Goal: Information Seeking & Learning: Find specific fact

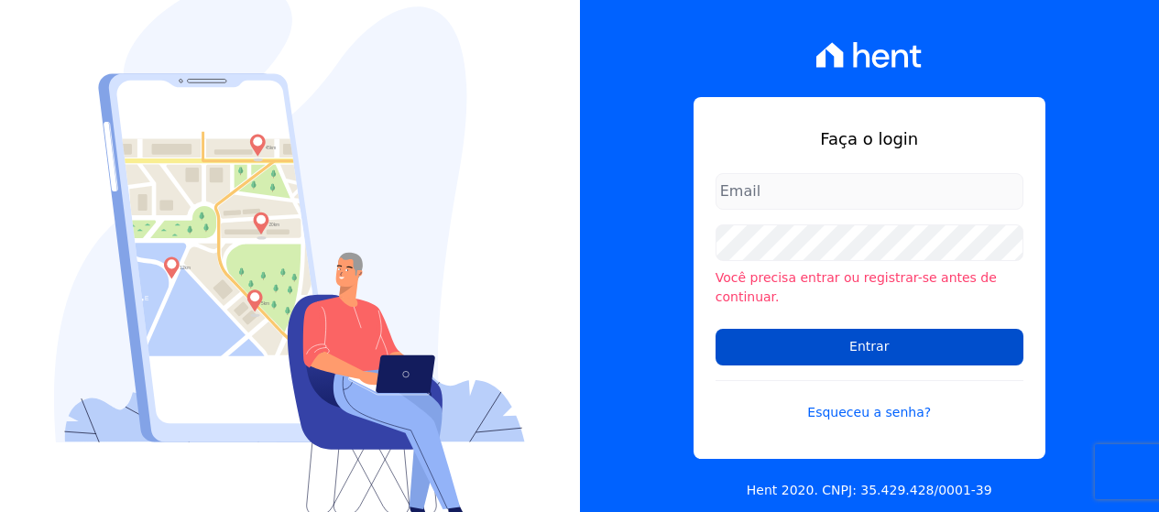
type input "[PERSON_NAME][EMAIL_ADDRESS][DOMAIN_NAME]"
click at [861, 339] on input "Entrar" at bounding box center [870, 347] width 308 height 37
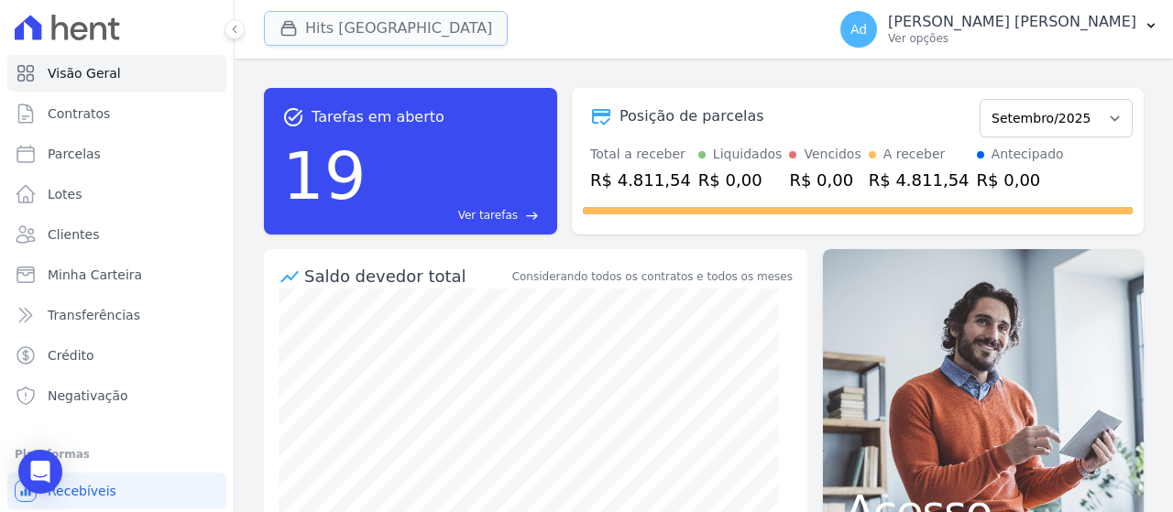
click at [345, 26] on button "Hits Vila Santa Catarina" at bounding box center [386, 28] width 244 height 35
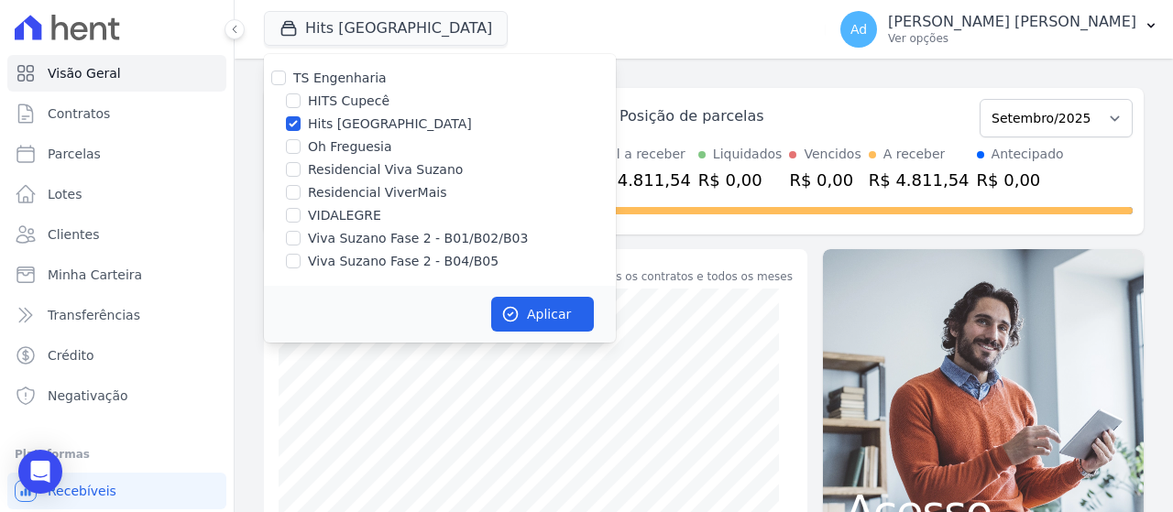
click at [373, 120] on label "Hits Vila Santa Catarina" at bounding box center [390, 124] width 164 height 19
click at [301, 120] on input "Hits Vila Santa Catarina" at bounding box center [293, 123] width 15 height 15
checkbox input "false"
click at [369, 241] on label "Viva Suzano Fase 2 - B01/B02/B03" at bounding box center [418, 238] width 220 height 19
click at [301, 241] on input "Viva Suzano Fase 2 - B01/B02/B03" at bounding box center [293, 238] width 15 height 15
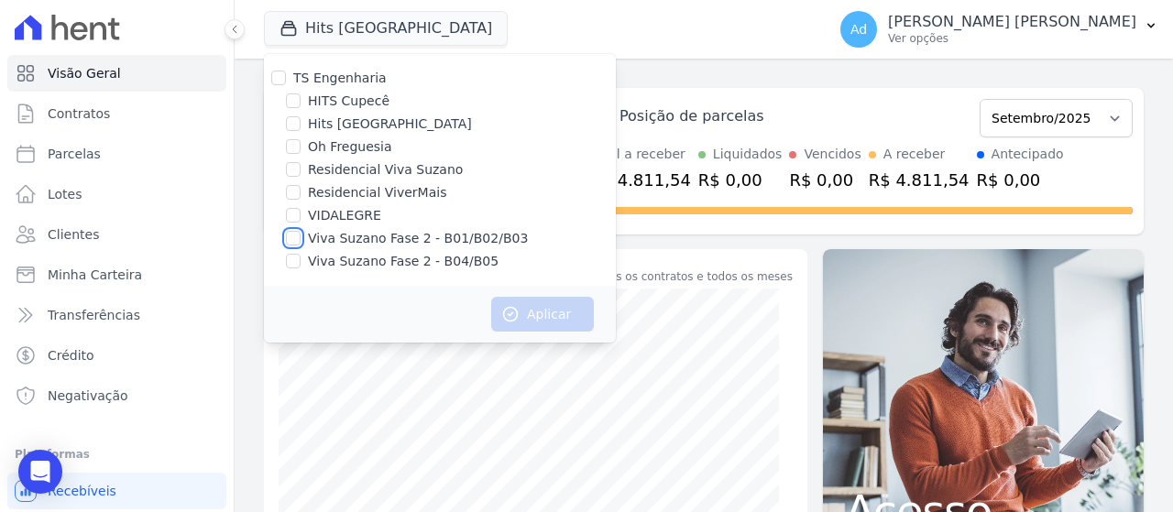
checkbox input "true"
click at [349, 269] on label "Viva Suzano Fase 2 - B04/B05" at bounding box center [403, 261] width 191 height 19
click at [301, 268] on input "Viva Suzano Fase 2 - B04/B05" at bounding box center [293, 261] width 15 height 15
checkbox input "true"
click at [514, 310] on icon "button" at bounding box center [510, 314] width 18 height 18
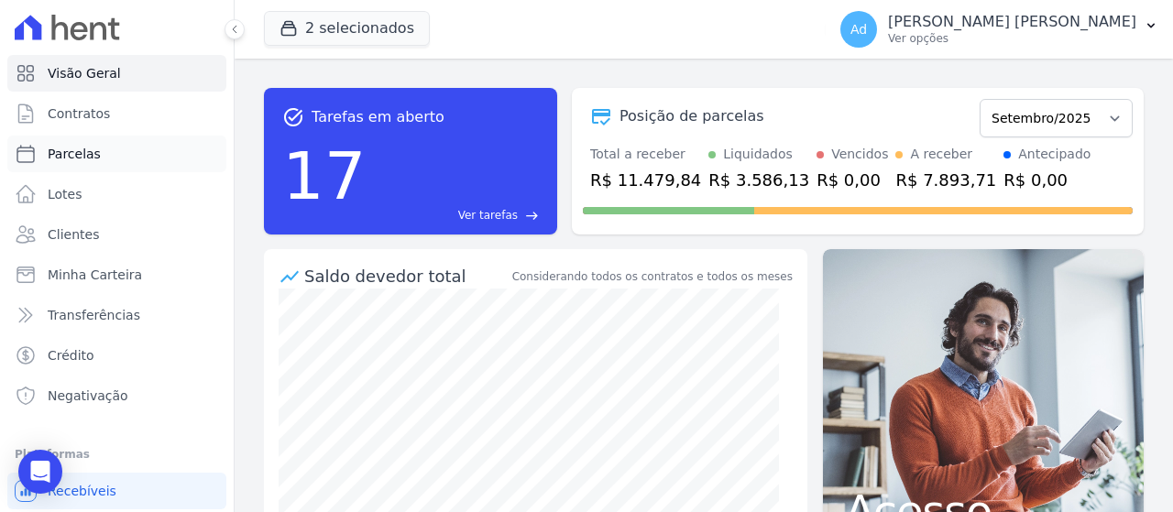
click at [111, 166] on link "Parcelas" at bounding box center [116, 154] width 219 height 37
select select
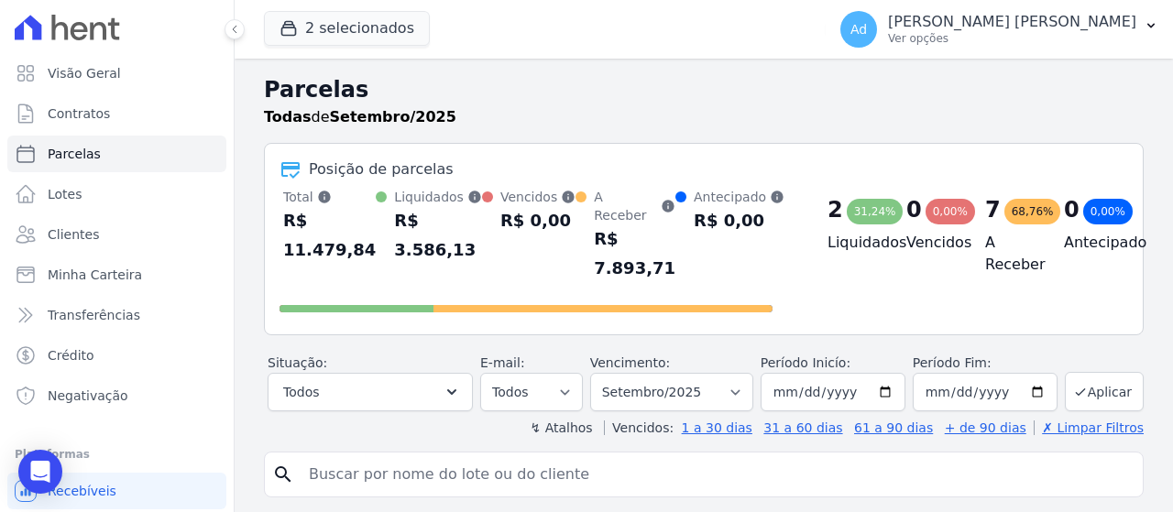
click at [443, 462] on input "search" at bounding box center [717, 474] width 838 height 37
type input "b04 17"
select select
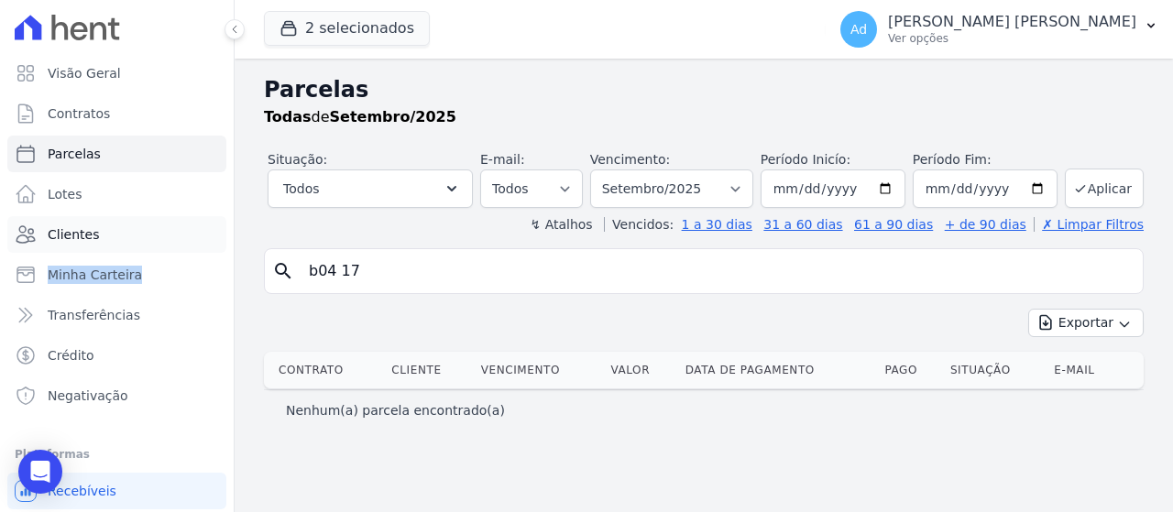
drag, startPoint x: 144, startPoint y: 248, endPoint x: 164, endPoint y: 246, distance: 20.2
click at [127, 247] on ul "Visão Geral Contratos Parcelas Lotes Clientes Minha Carteira Transferências Cré…" at bounding box center [116, 234] width 219 height 359
drag, startPoint x: 376, startPoint y: 263, endPoint x: 210, endPoint y: 268, distance: 165.9
click at [210, 268] on div "Visão Geral Contratos Parcelas Lotes Clientes Minha Carteira Transferências Cré…" at bounding box center [586, 256] width 1173 height 512
click at [135, 248] on link "Clientes" at bounding box center [116, 234] width 219 height 37
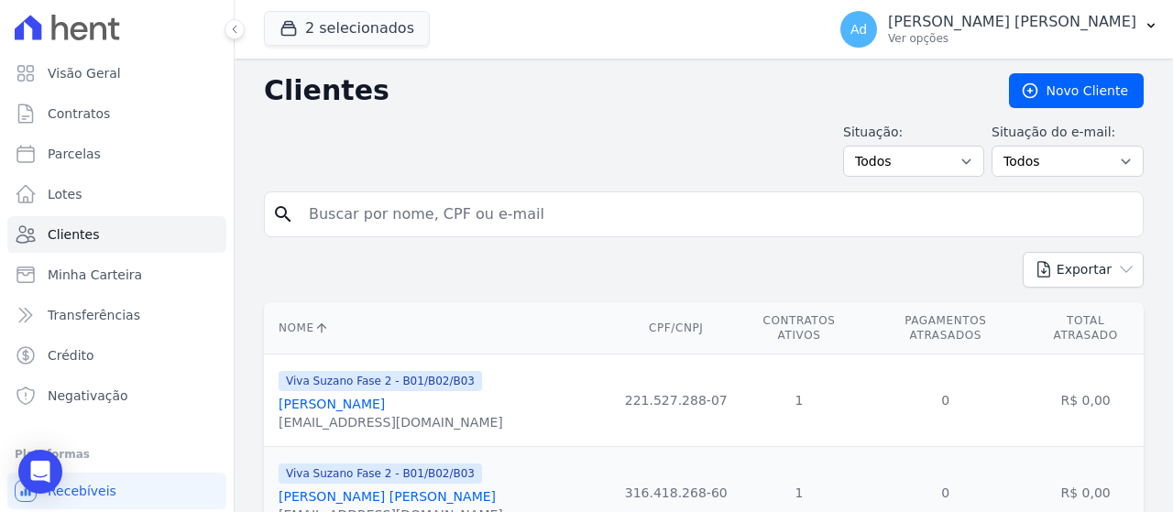
click at [529, 222] on input "search" at bounding box center [717, 214] width 838 height 37
type input "priscila"
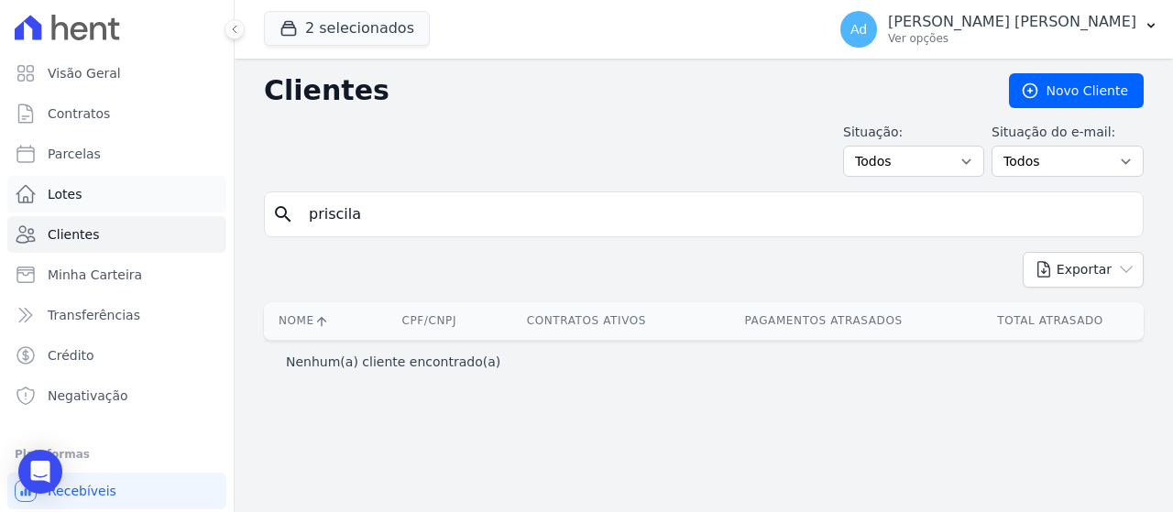
drag, startPoint x: 419, startPoint y: 223, endPoint x: 209, endPoint y: 204, distance: 210.6
click at [209, 204] on div "Visão Geral Contratos Parcelas Lotes Clientes Minha Carteira Transferências Cré…" at bounding box center [586, 256] width 1173 height 512
type input "priscila rodrigues"
drag, startPoint x: 491, startPoint y: 211, endPoint x: 192, endPoint y: 180, distance: 301.2
click at [192, 180] on div "Visão Geral Contratos Parcelas Lotes Clientes Minha Carteira Transferências Cré…" at bounding box center [586, 256] width 1173 height 512
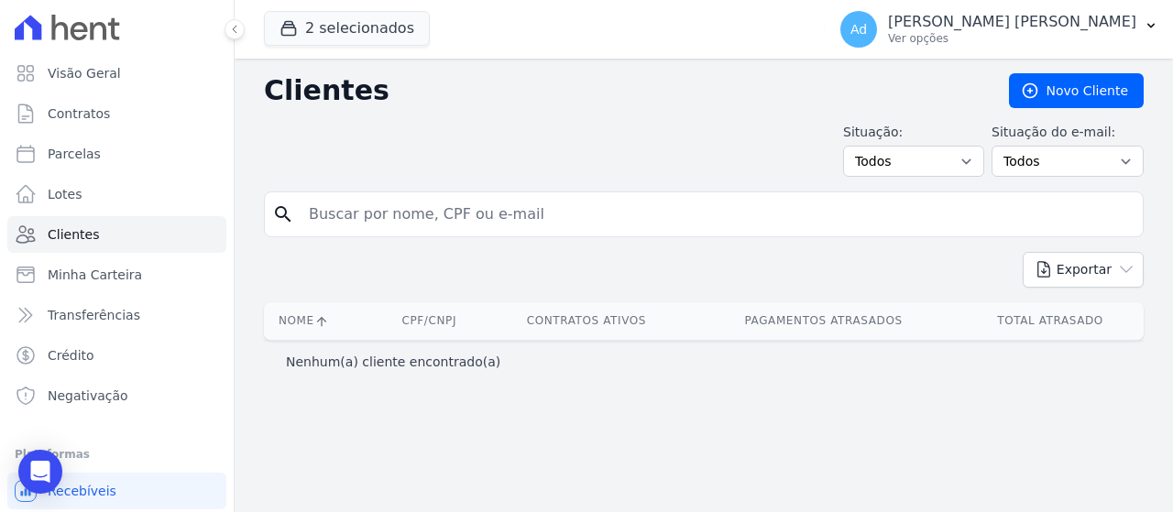
click at [465, 199] on input "search" at bounding box center [717, 214] width 838 height 37
paste input "VICTOR AUGUSTO DOS SANTOS AFONSO"
type input "VICTOR AUGUSTO DOS SANTOS AFONSO"
drag, startPoint x: 654, startPoint y: 213, endPoint x: 361, endPoint y: 217, distance: 293.3
click at [361, 217] on input "VICTOR AUGUSTO DOS SANTOS AFONSO" at bounding box center [717, 214] width 838 height 37
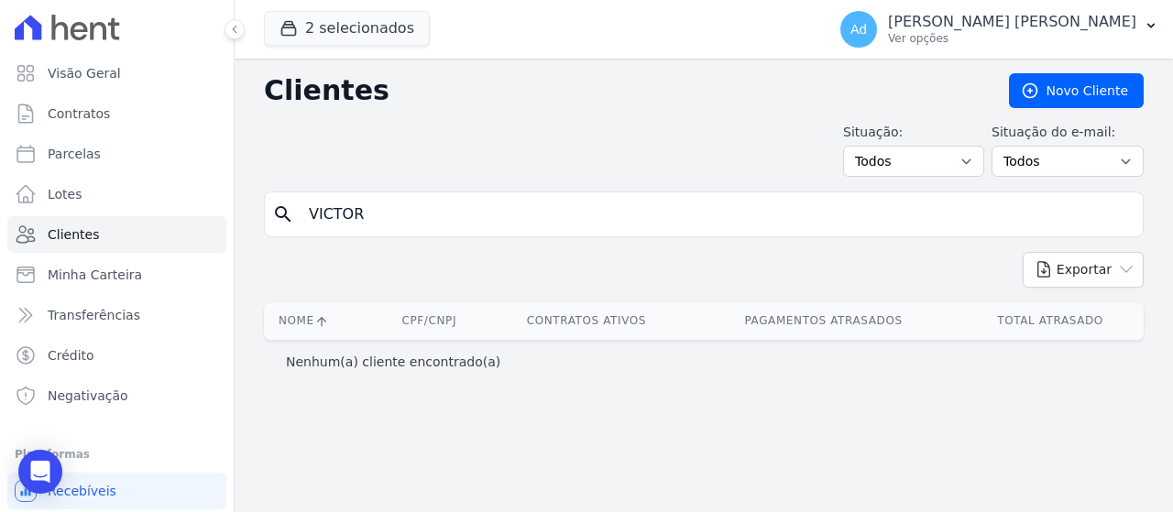
type input "VICTOR"
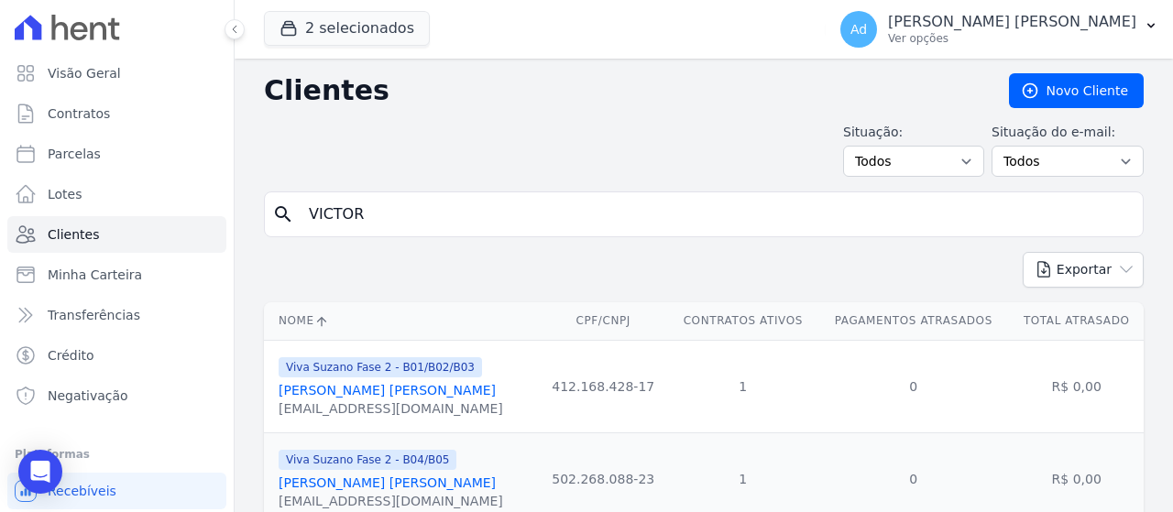
scroll to position [163, 0]
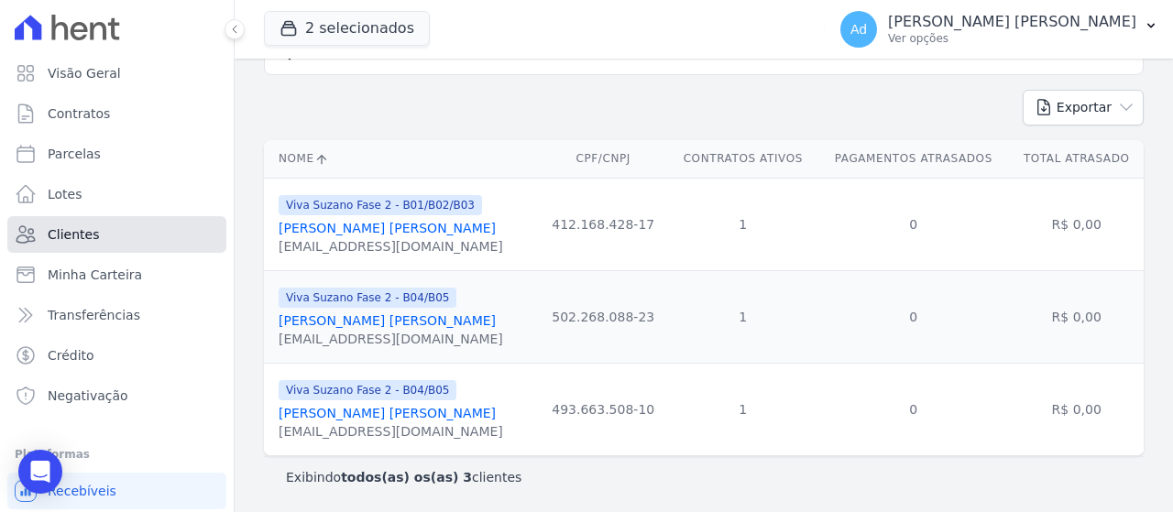
click at [98, 235] on link "Clientes" at bounding box center [116, 234] width 219 height 37
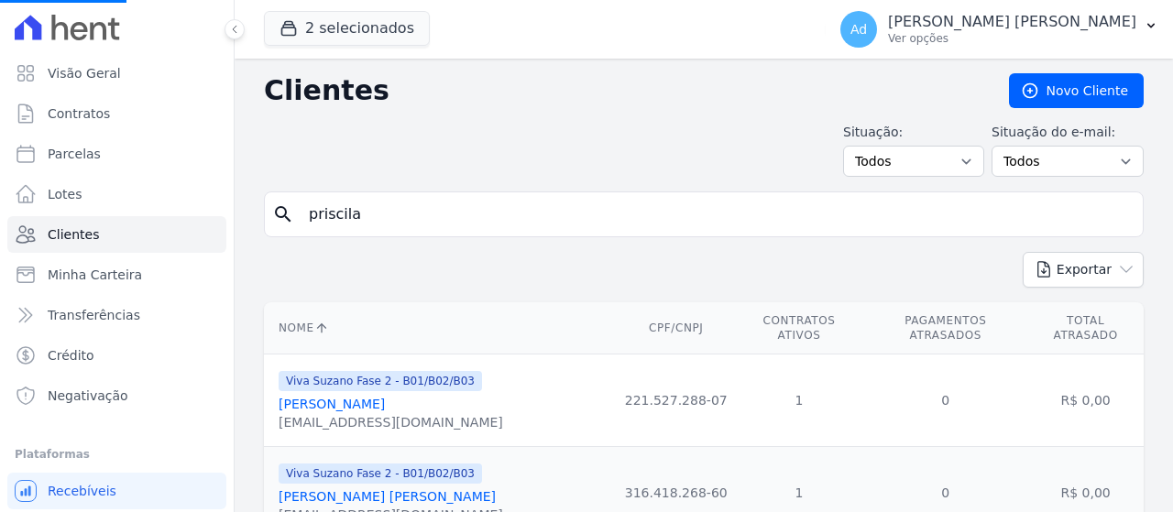
drag, startPoint x: 416, startPoint y: 210, endPoint x: 257, endPoint y: 196, distance: 160.0
click at [336, 214] on input "search" at bounding box center [717, 214] width 838 height 37
type input "victor"
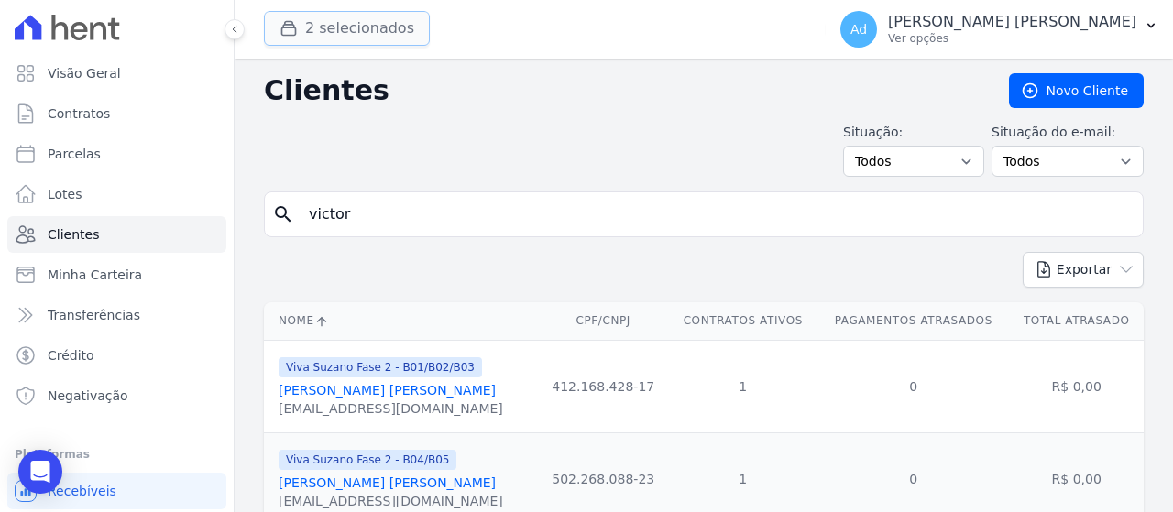
click at [327, 30] on button "2 selecionados" at bounding box center [347, 28] width 166 height 35
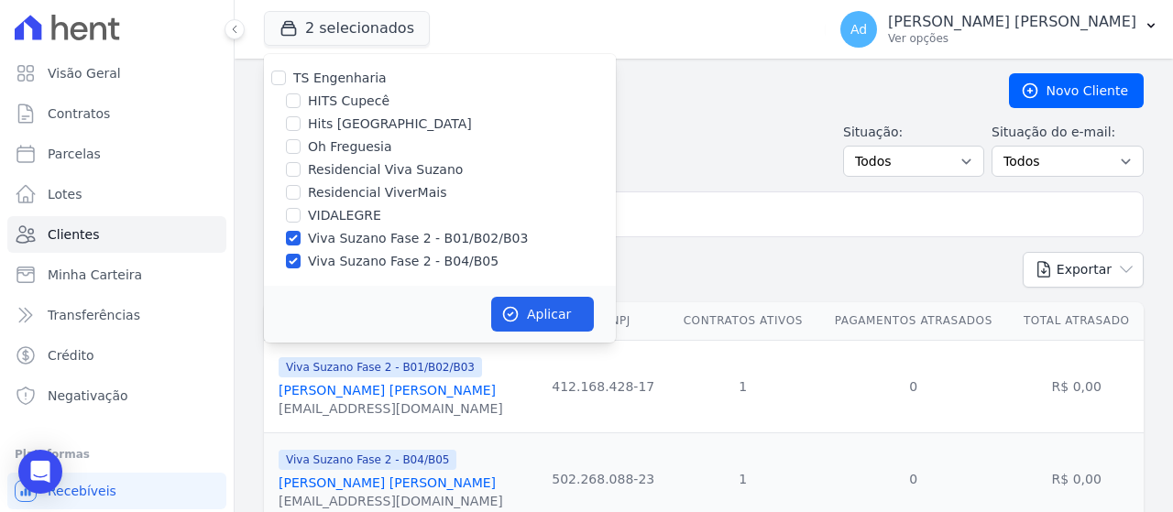
click at [349, 170] on label "Residencial Viva Suzano" at bounding box center [385, 169] width 155 height 19
click at [301, 170] on input "Residencial Viva Suzano" at bounding box center [293, 169] width 15 height 15
checkbox input "true"
click at [517, 313] on icon "button" at bounding box center [511, 315] width 14 height 14
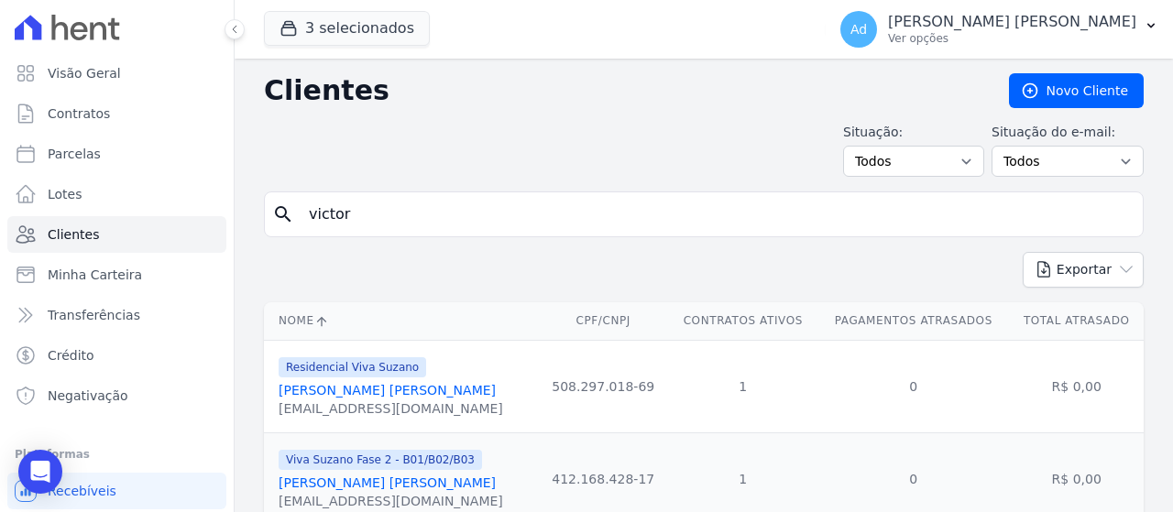
click at [394, 214] on input "victor" at bounding box center [717, 214] width 838 height 37
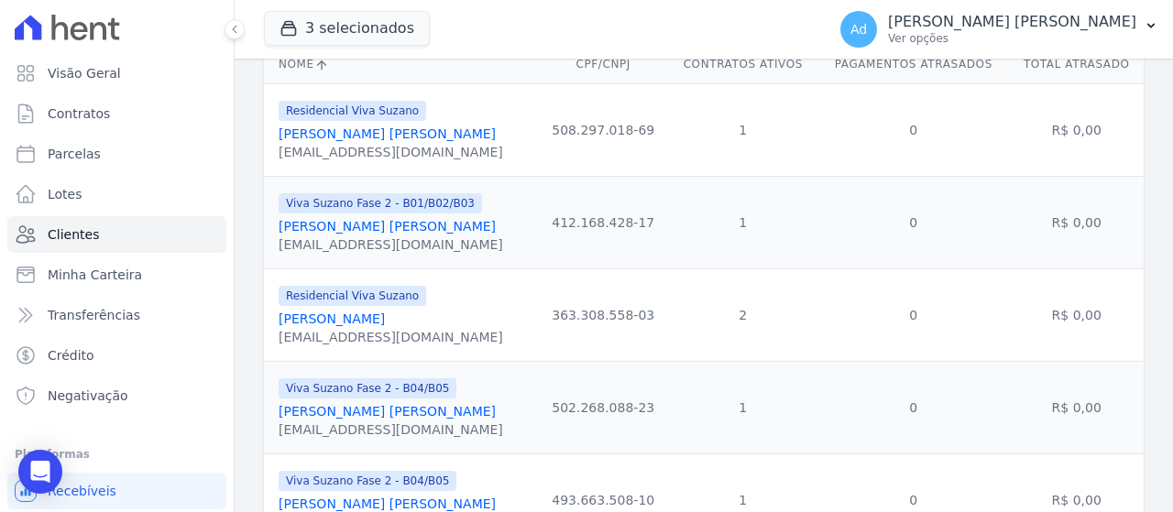
scroll to position [348, 0]
